Goal: Task Accomplishment & Management: Use online tool/utility

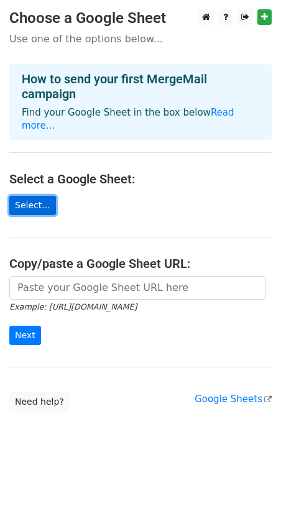
click at [35, 196] on link "Select..." at bounding box center [32, 205] width 47 height 19
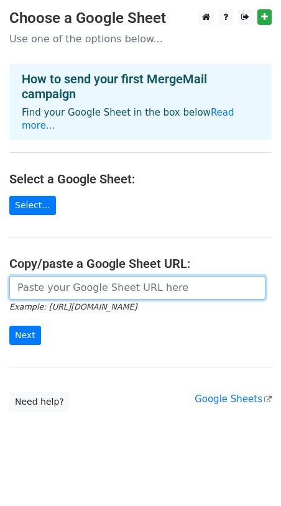
click at [60, 276] on input "url" at bounding box center [137, 288] width 256 height 24
paste input "https://docs.google.com/spreadsheets/d/1T0dV0qPaHsNaH6Pn6E1B0UI31HQxIQgM46k_CgT…"
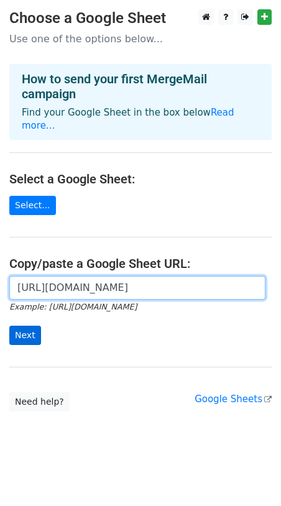
type input "https://docs.google.com/spreadsheets/d/1T0dV0qPaHsNaH6Pn6E1B0UI31HQxIQgM46k_CgT…"
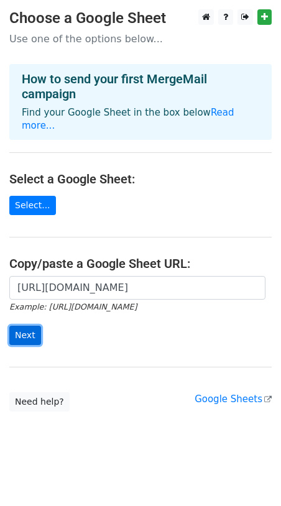
click at [22, 327] on input "Next" at bounding box center [25, 335] width 32 height 19
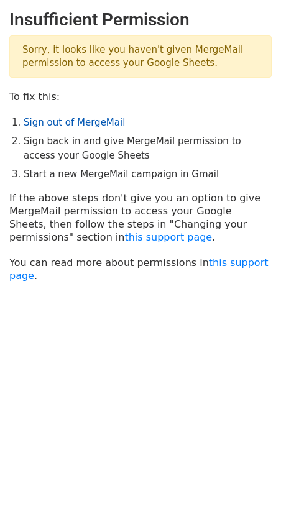
click at [65, 120] on link "Sign out of MergeMail" at bounding box center [74, 122] width 101 height 11
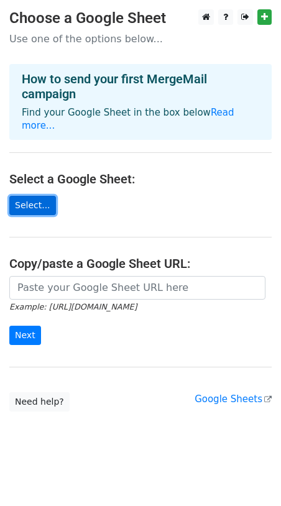
click at [32, 197] on link "Select..." at bounding box center [32, 205] width 47 height 19
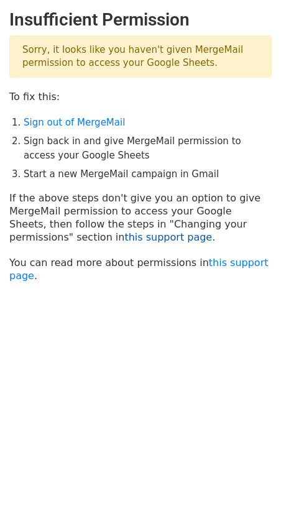
click at [124, 234] on link "this support page" at bounding box center [168, 237] width 88 height 12
click at [75, 121] on link "Sign out of MergeMail" at bounding box center [74, 122] width 101 height 11
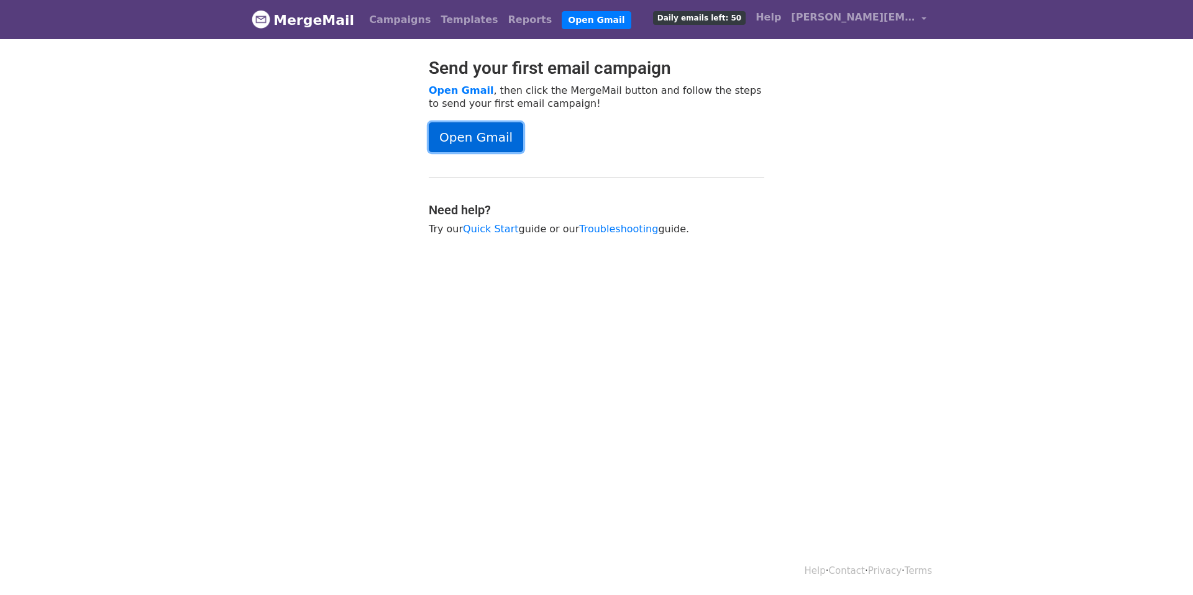
click at [500, 137] on link "Open Gmail" at bounding box center [476, 137] width 94 height 30
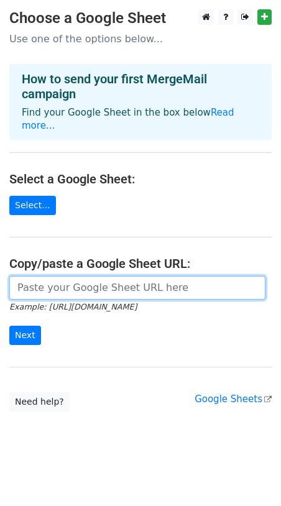
click at [65, 278] on input "url" at bounding box center [137, 288] width 256 height 24
paste input "[URL][DOMAIN_NAME]"
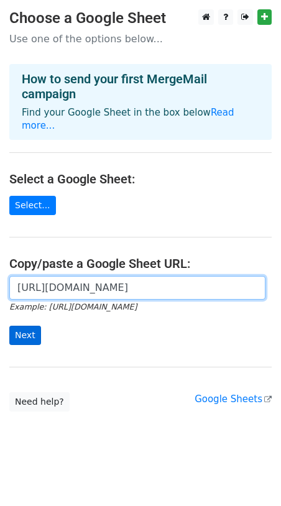
type input "[URL][DOMAIN_NAME]"
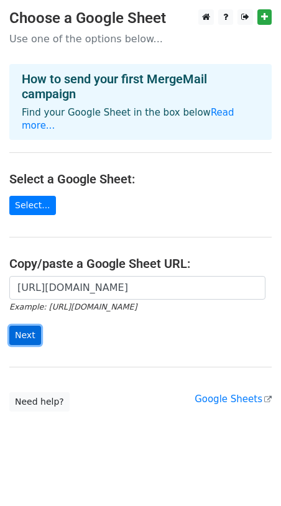
click at [22, 326] on input "Next" at bounding box center [25, 335] width 32 height 19
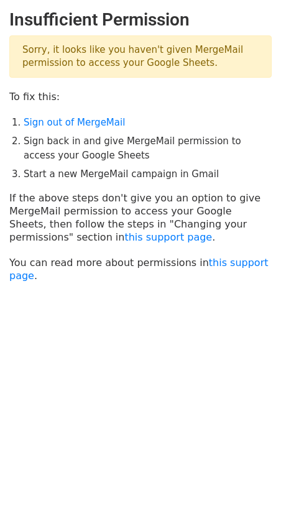
click at [117, 53] on p "Sorry, it looks like you haven't given MergeMail permission to access your Goog…" at bounding box center [140, 56] width 262 height 42
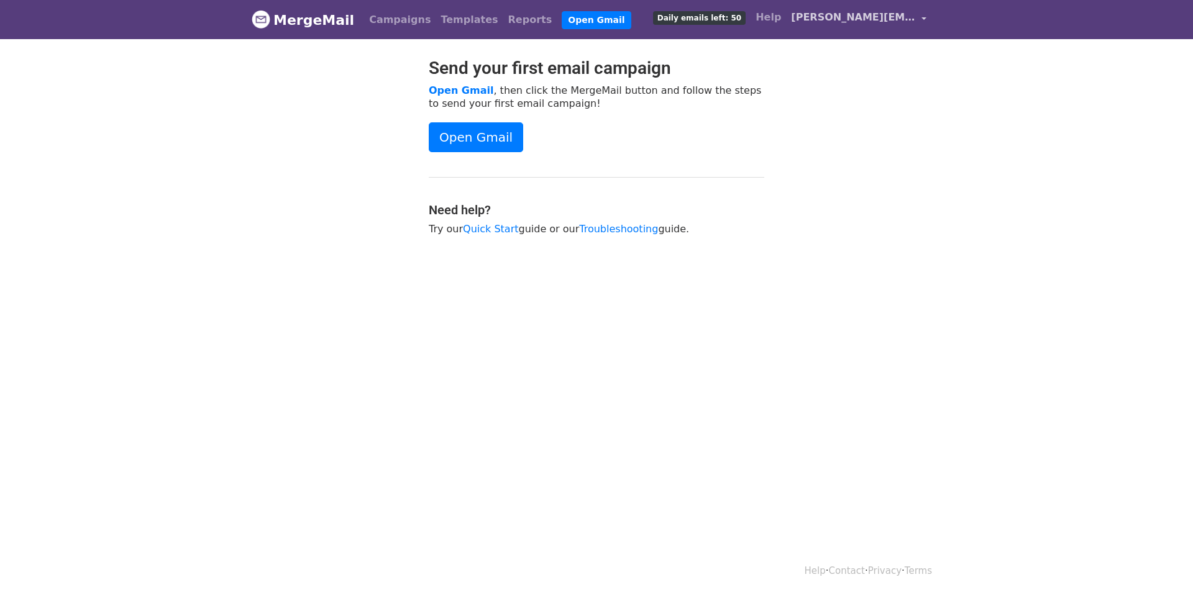
click at [834, 21] on span "[PERSON_NAME][EMAIL_ADDRESS][DOMAIN_NAME]" at bounding box center [853, 17] width 124 height 15
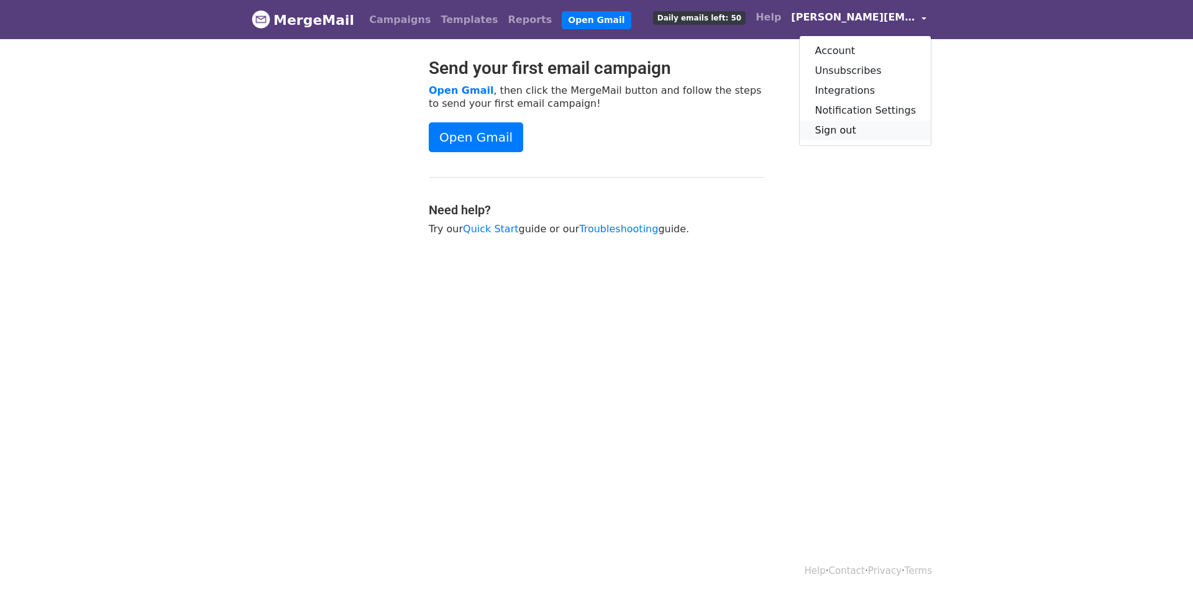
click at [842, 132] on link "Sign out" at bounding box center [865, 131] width 131 height 20
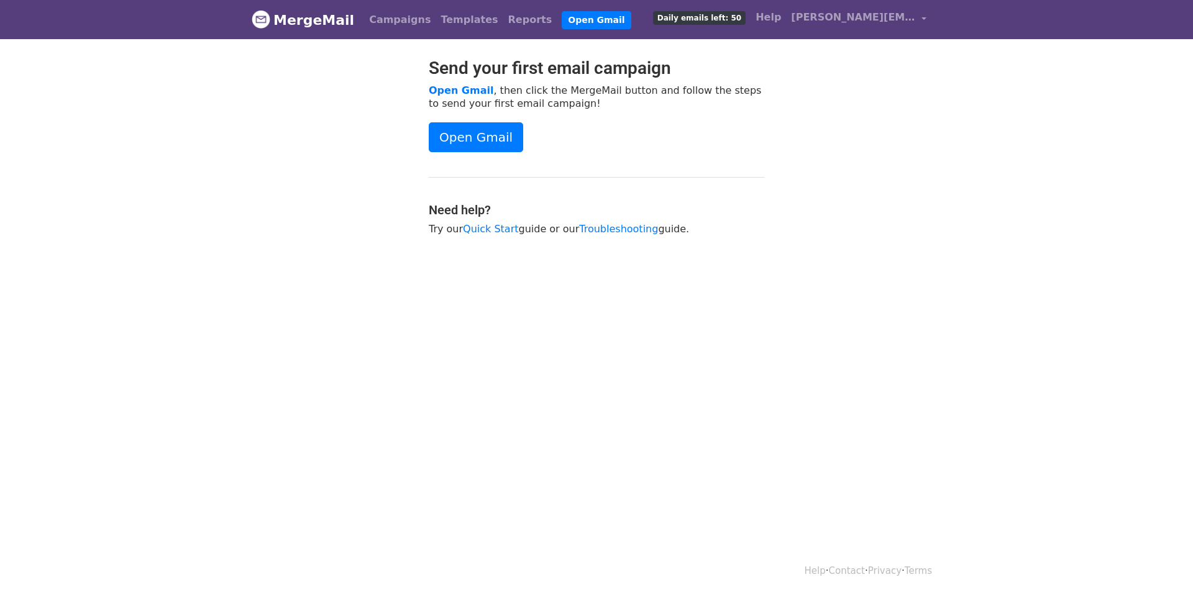
click at [731, 18] on span "Daily emails left: 50" at bounding box center [699, 18] width 93 height 14
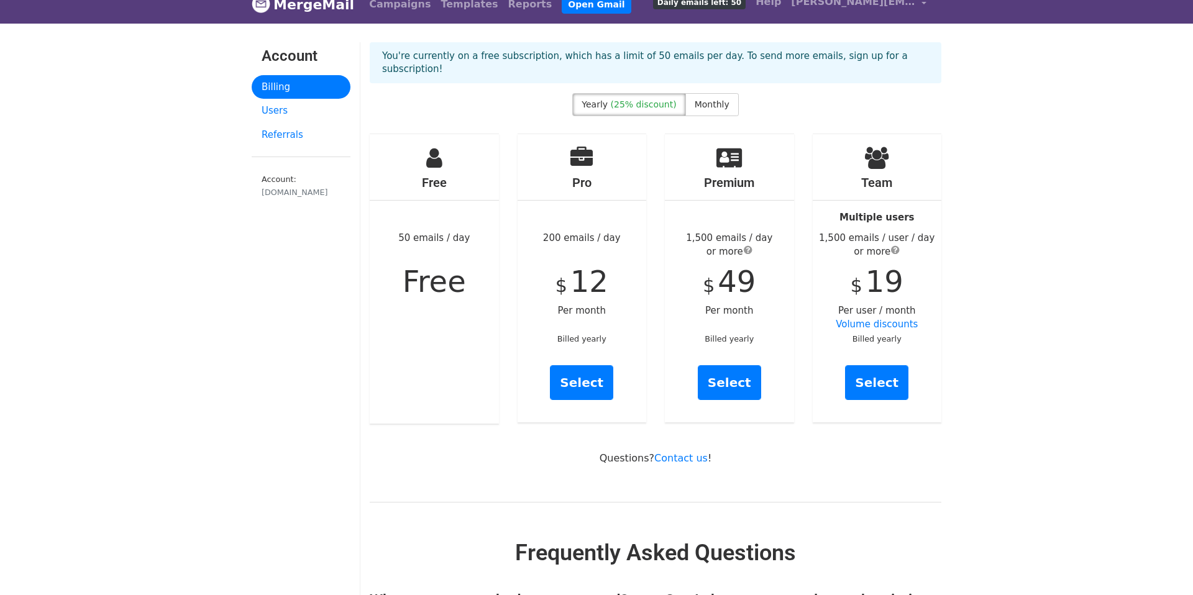
scroll to position [16, 0]
click at [713, 99] on span "Monthly" at bounding box center [712, 104] width 35 height 10
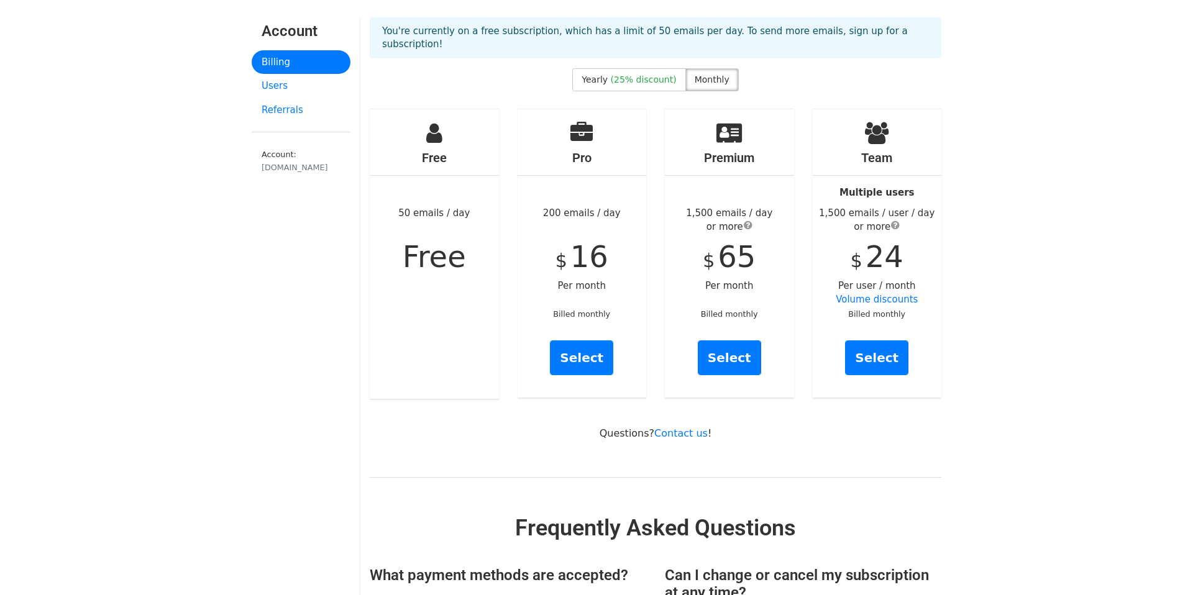
scroll to position [48, 0]
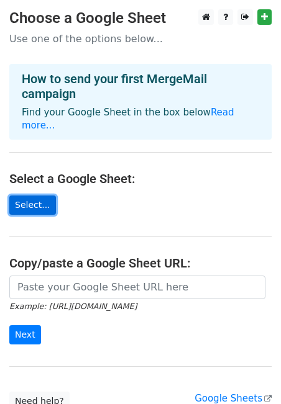
click at [33, 196] on link "Select..." at bounding box center [32, 205] width 47 height 19
